Goal: Check status: Check status

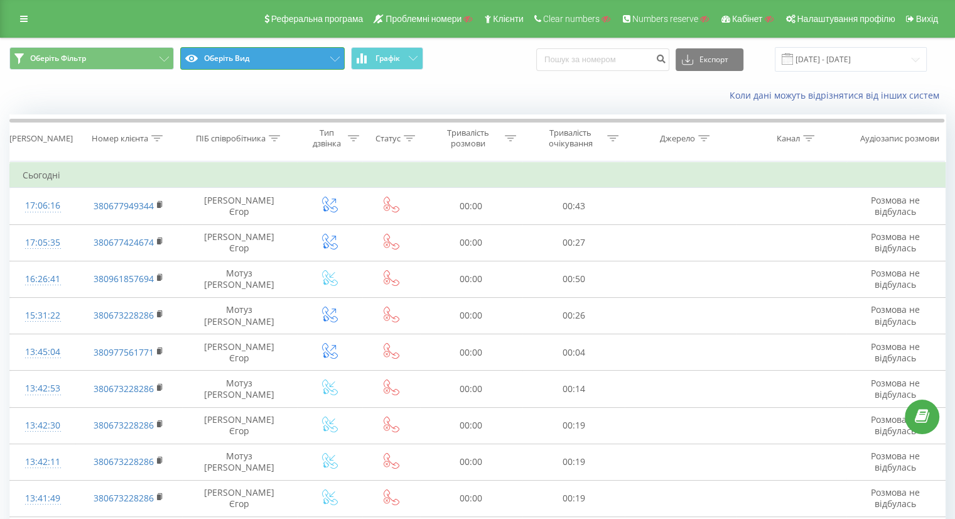
click at [278, 63] on button "Оберіть Вид" at bounding box center [262, 58] width 165 height 23
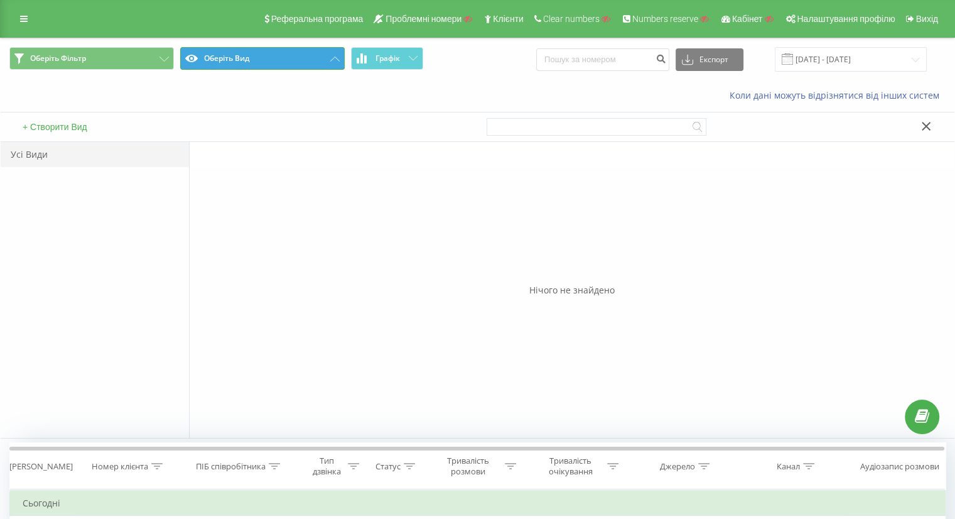
click at [278, 63] on button "Оберіть Вид" at bounding box center [262, 58] width 165 height 23
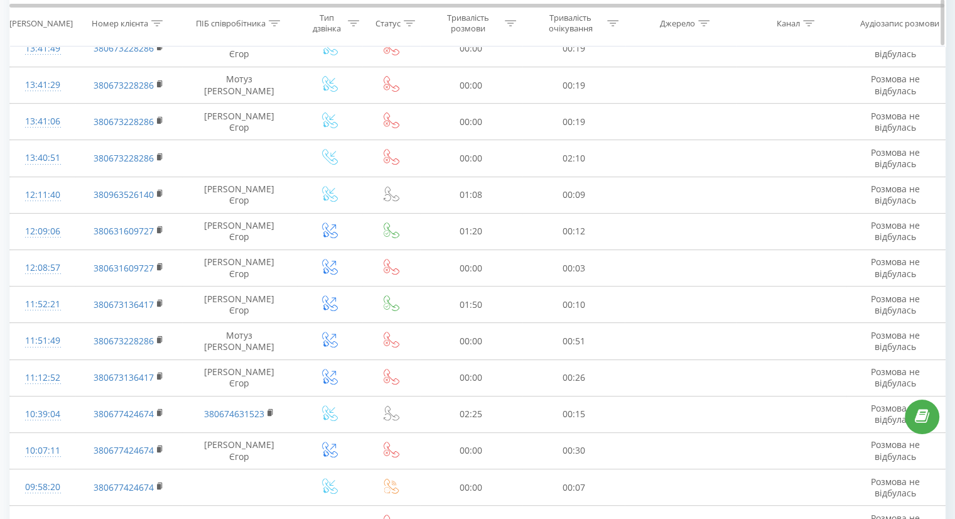
scroll to position [651, 0]
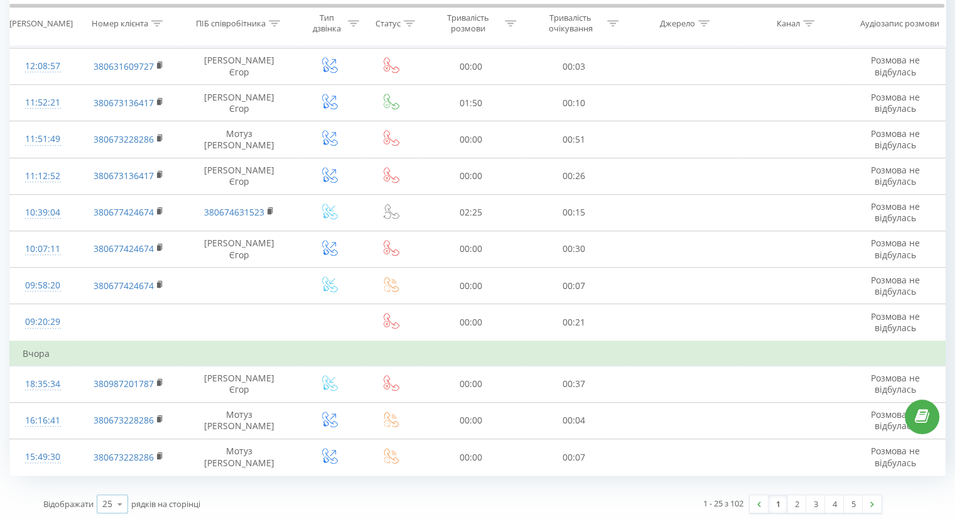
click at [106, 504] on div "25" at bounding box center [107, 503] width 10 height 13
click at [113, 484] on span "100" at bounding box center [109, 486] width 15 height 12
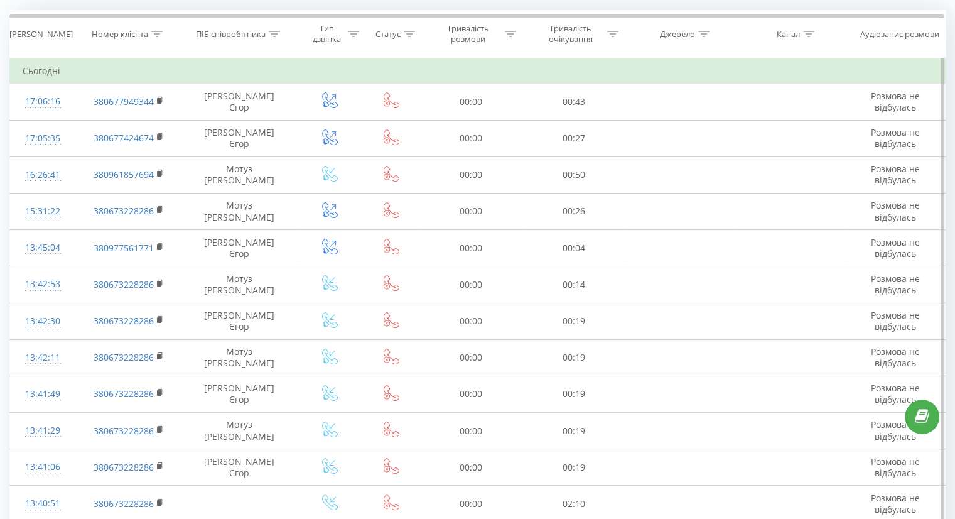
scroll to position [103, 0]
